Goal: Communication & Community: Share content

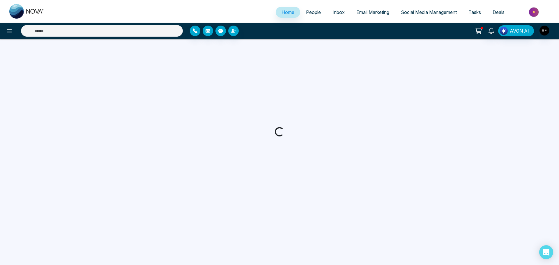
select select "*"
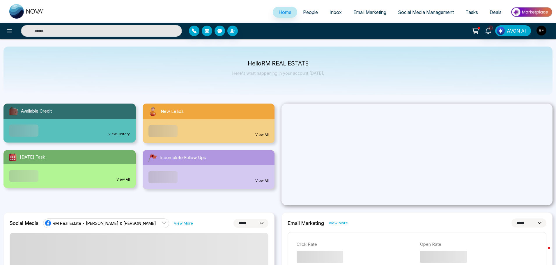
click at [431, 12] on span "Social Media Management" at bounding box center [426, 12] width 56 height 6
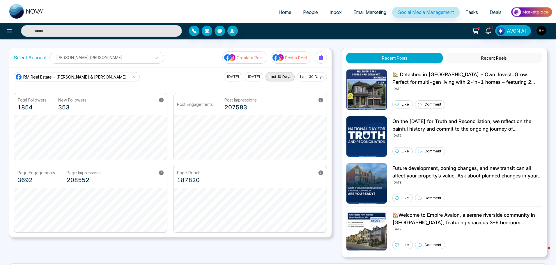
click at [13, 175] on main "Select Account [PERSON_NAME] [PERSON_NAME] [PERSON_NAME] [PERSON_NAME] Add Soci…" at bounding box center [278, 212] width 539 height 329
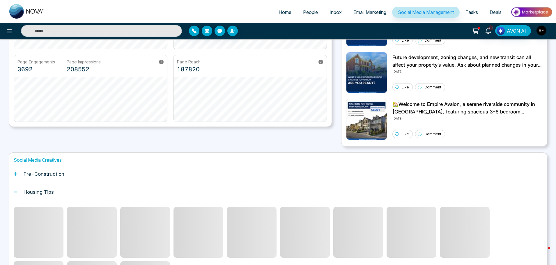
scroll to position [198, 0]
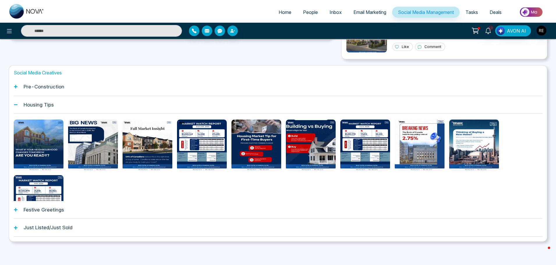
click at [16, 209] on icon at bounding box center [15, 209] width 3 height 3
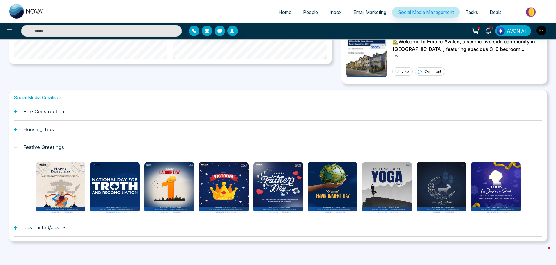
scroll to position [0, 0]
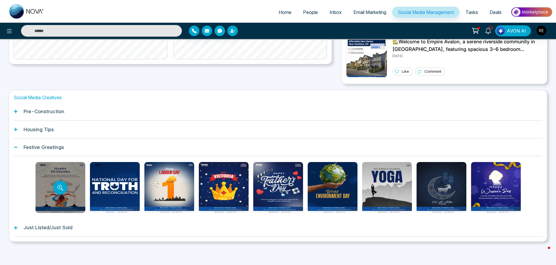
click at [48, 173] on div at bounding box center [61, 187] width 50 height 51
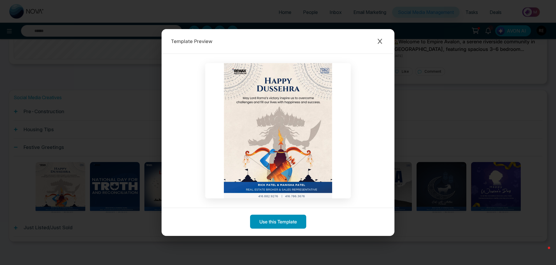
drag, startPoint x: 284, startPoint y: 225, endPoint x: 160, endPoint y: 149, distance: 145.5
click at [284, 225] on button "Use this Template" at bounding box center [278, 222] width 56 height 14
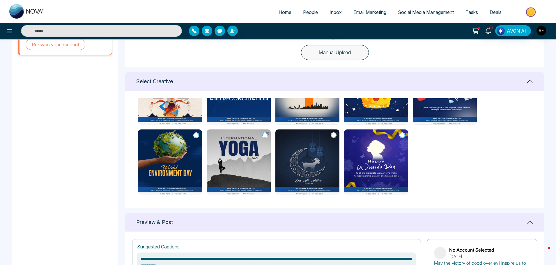
scroll to position [291, 0]
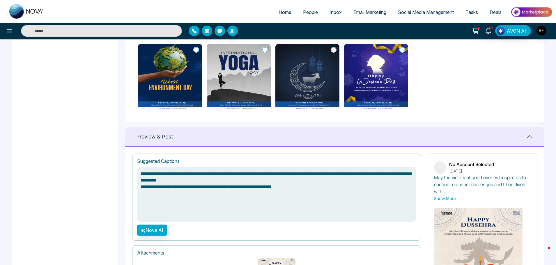
drag, startPoint x: 140, startPoint y: 173, endPoint x: 329, endPoint y: 191, distance: 189.4
click at [329, 191] on textarea "**********" at bounding box center [276, 194] width 279 height 55
click at [194, 184] on textarea "**********" at bounding box center [276, 194] width 279 height 55
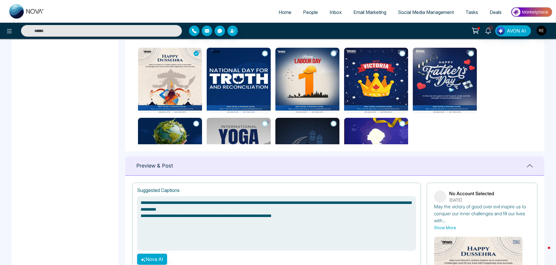
scroll to position [362, 0]
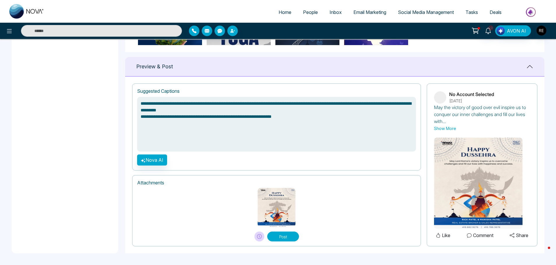
click at [285, 205] on img at bounding box center [277, 207] width 38 height 39
type textarea "**********"
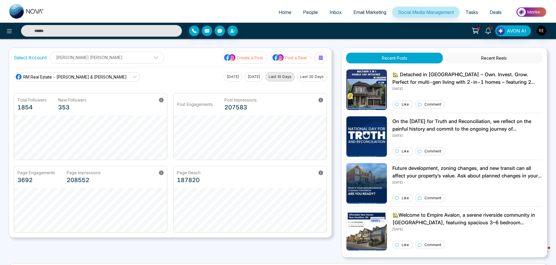
scroll to position [111, 0]
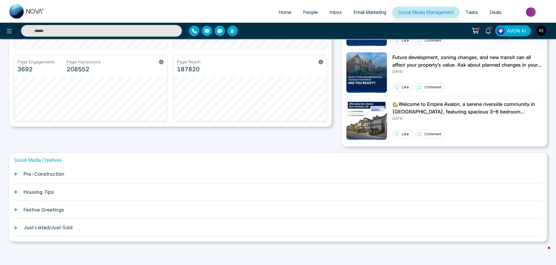
click at [17, 211] on icon at bounding box center [16, 210] width 4 height 4
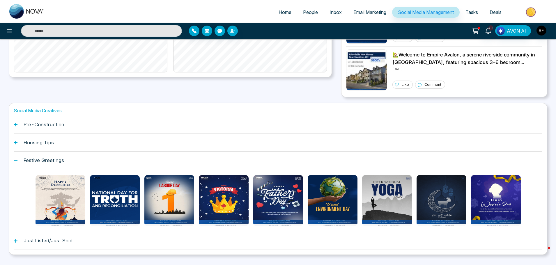
scroll to position [174, 0]
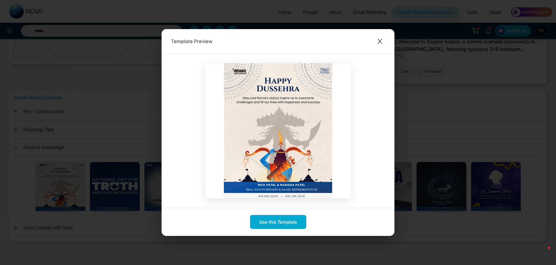
click at [281, 163] on img at bounding box center [278, 130] width 146 height 135
click at [281, 174] on img at bounding box center [278, 130] width 146 height 135
click at [274, 225] on button "Use this Template" at bounding box center [278, 222] width 56 height 14
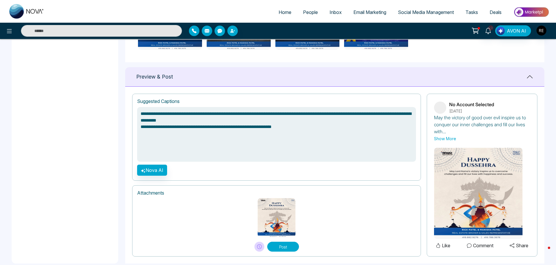
scroll to position [362, 0]
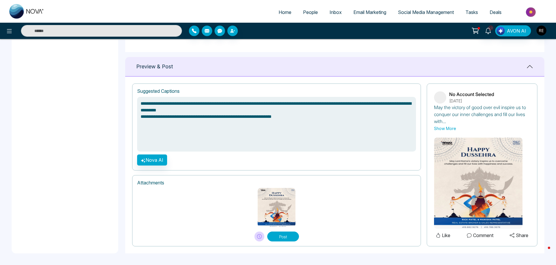
click at [277, 212] on img at bounding box center [277, 207] width 38 height 39
click at [239, 114] on textarea "**********" at bounding box center [276, 124] width 279 height 55
drag, startPoint x: 307, startPoint y: 120, endPoint x: 137, endPoint y: 122, distance: 169.6
click at [137, 122] on textarea "**********" at bounding box center [276, 124] width 279 height 55
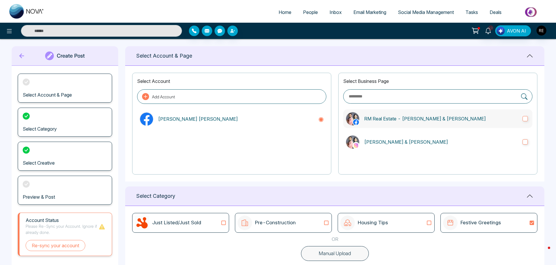
scroll to position [0, 0]
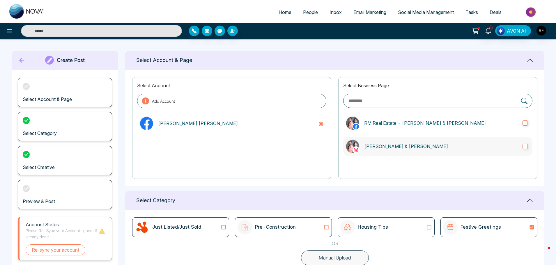
type textarea "**********"
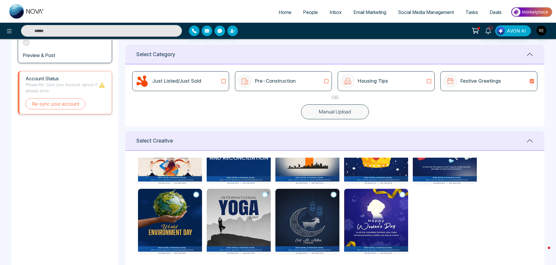
scroll to position [70, 0]
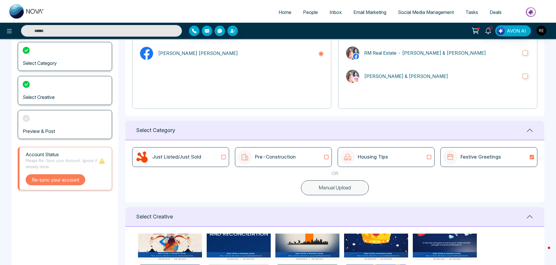
click at [55, 186] on button "Re-sync your account" at bounding box center [56, 180] width 60 height 11
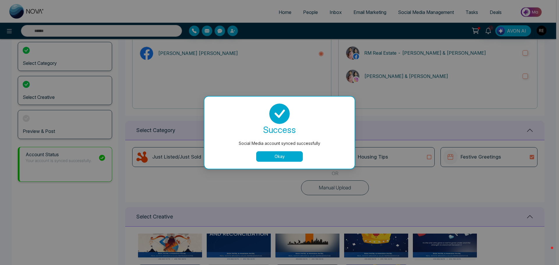
click at [271, 157] on button "Okay" at bounding box center [279, 156] width 47 height 10
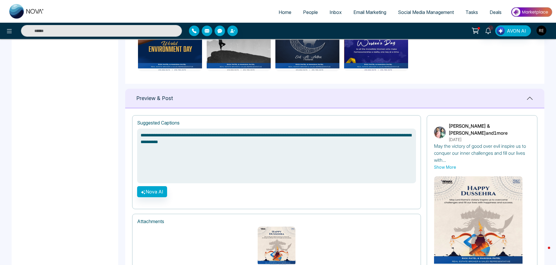
scroll to position [362, 0]
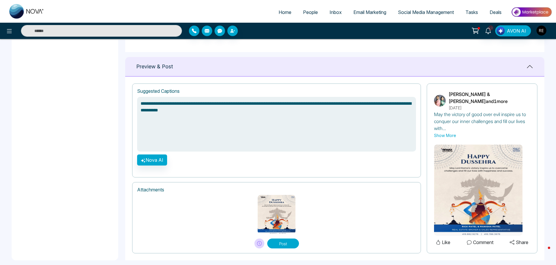
click at [286, 239] on button "Post" at bounding box center [283, 244] width 32 height 10
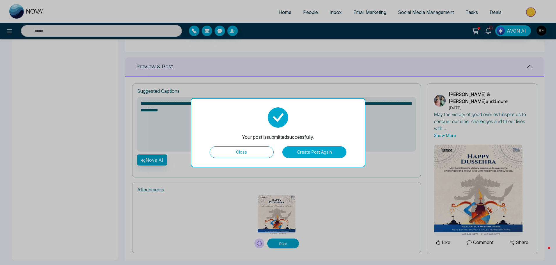
click at [237, 154] on button "Close" at bounding box center [242, 153] width 64 height 12
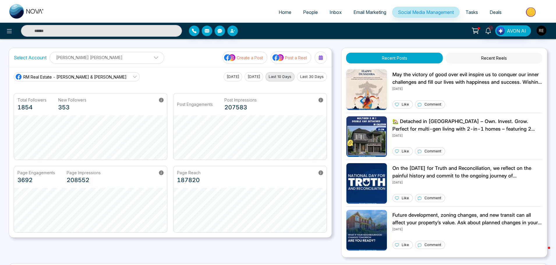
scroll to position [111, 0]
